Goal: Task Accomplishment & Management: Use online tool/utility

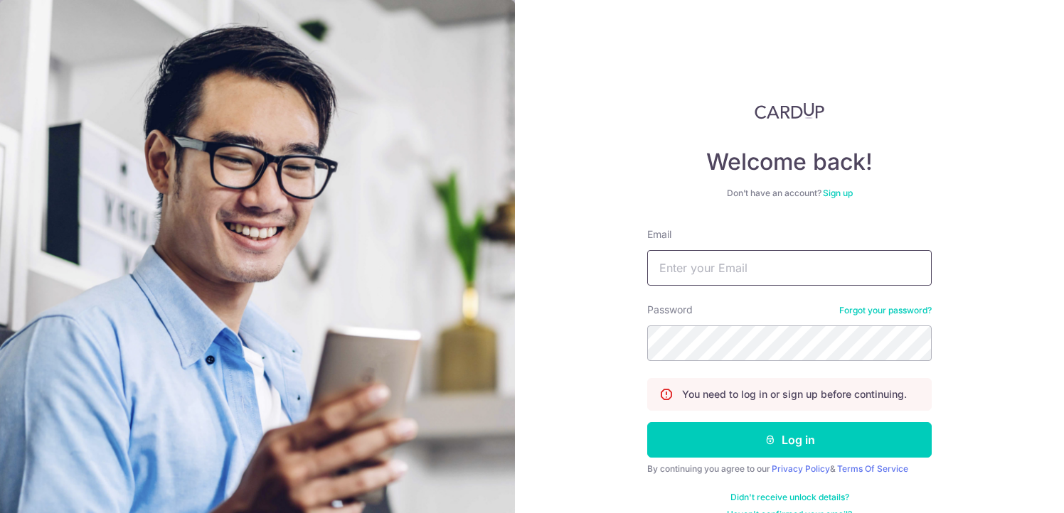
click at [695, 270] on input "Email" at bounding box center [789, 268] width 284 height 36
type input "[EMAIL_ADDRESS][DOMAIN_NAME]"
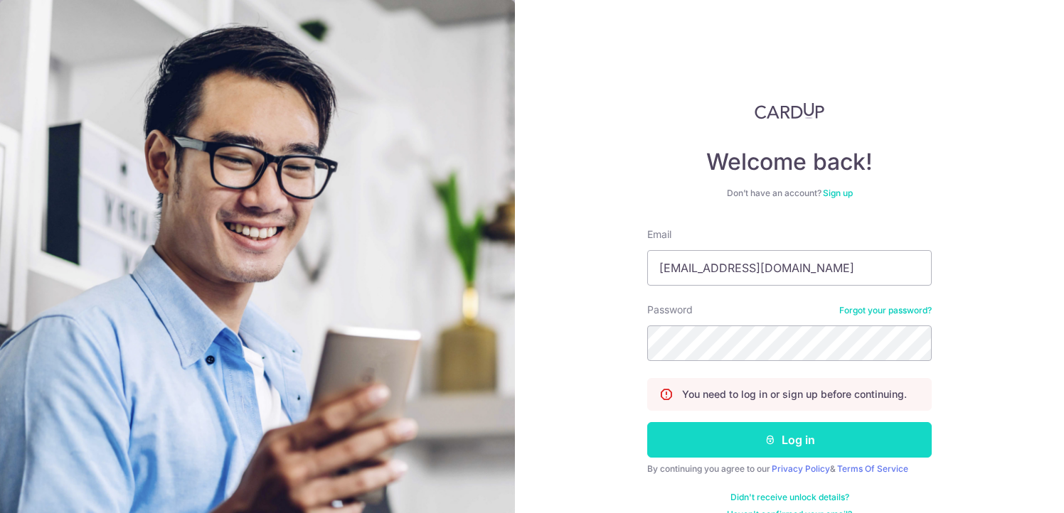
click at [799, 451] on button "Log in" at bounding box center [789, 440] width 284 height 36
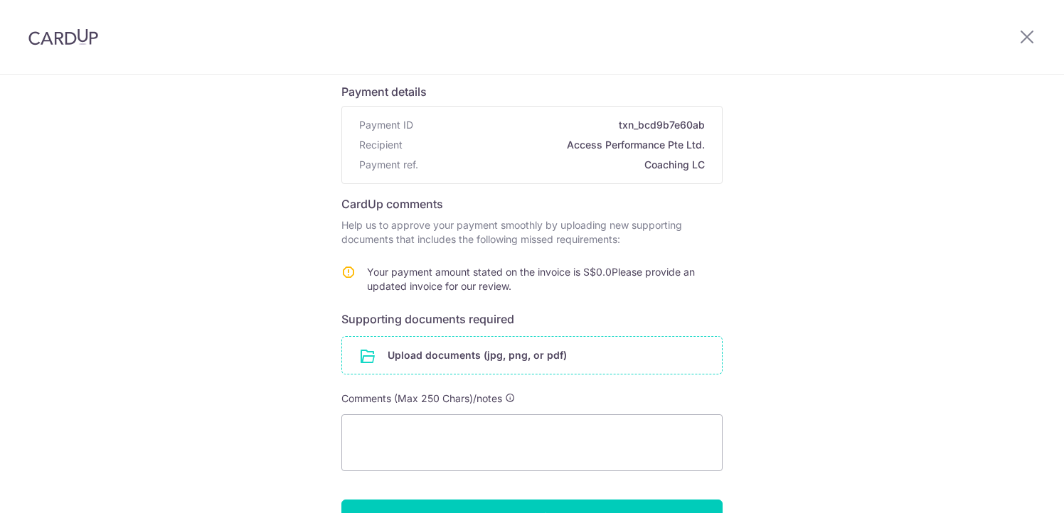
click at [535, 355] on input "file" at bounding box center [532, 355] width 380 height 37
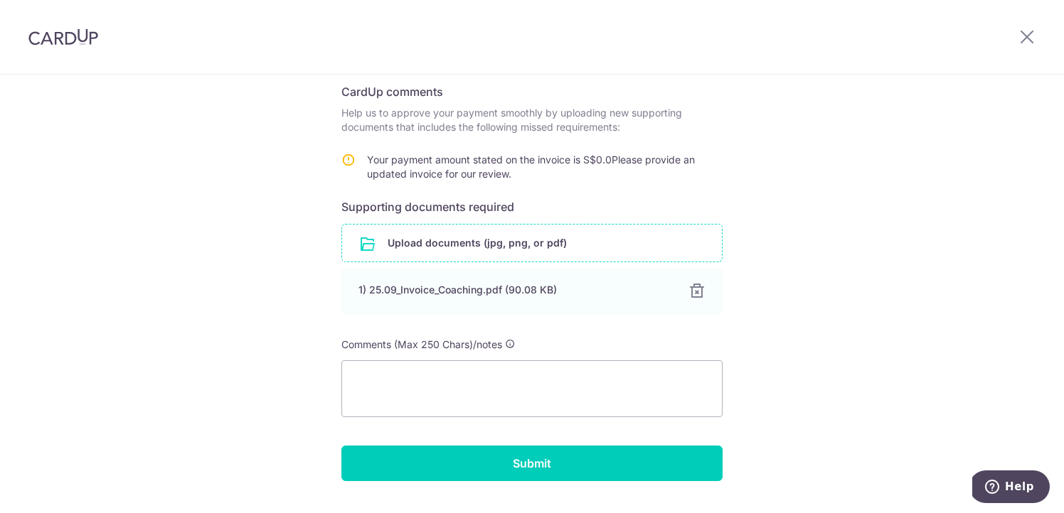
scroll to position [244, 0]
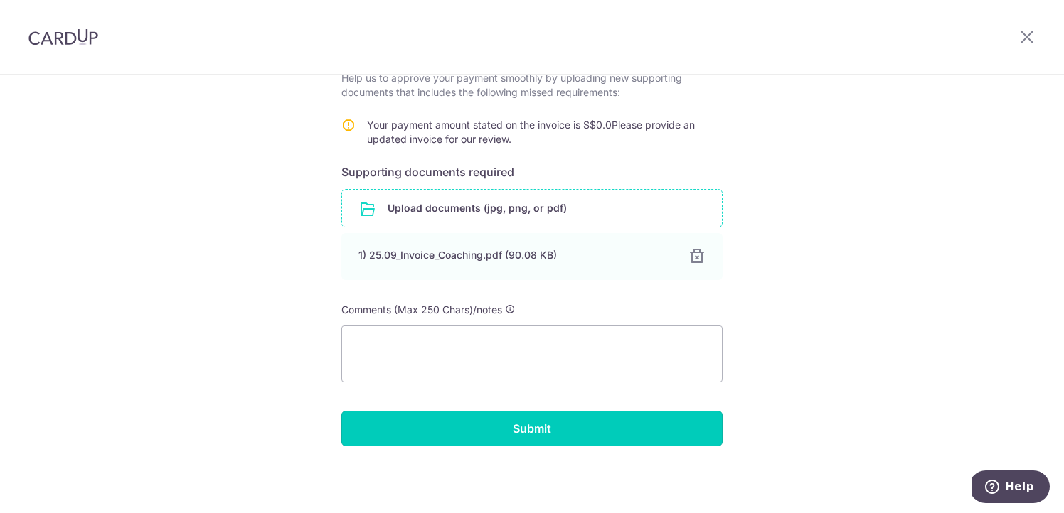
click at [607, 439] on input "Submit" at bounding box center [531, 429] width 381 height 36
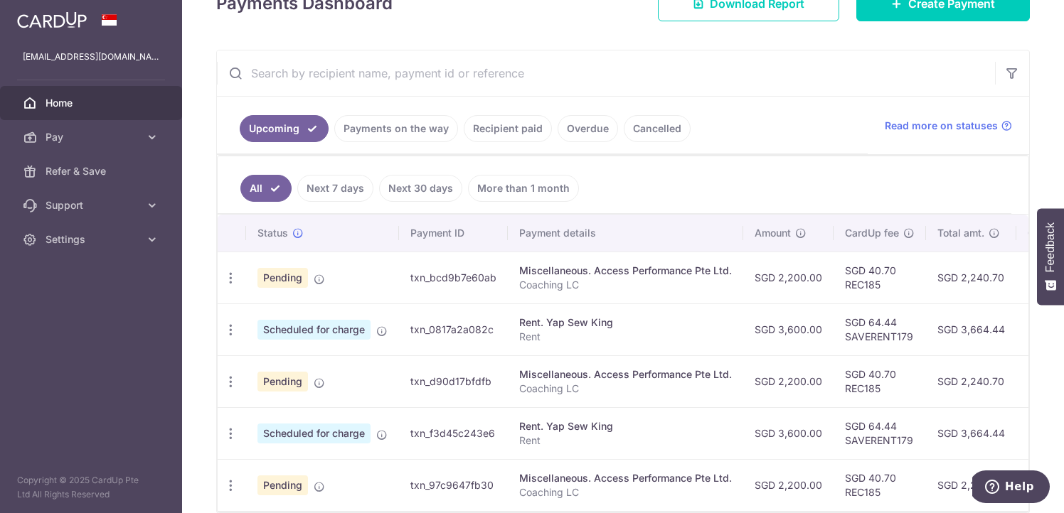
scroll to position [272, 0]
